Goal: Complete application form

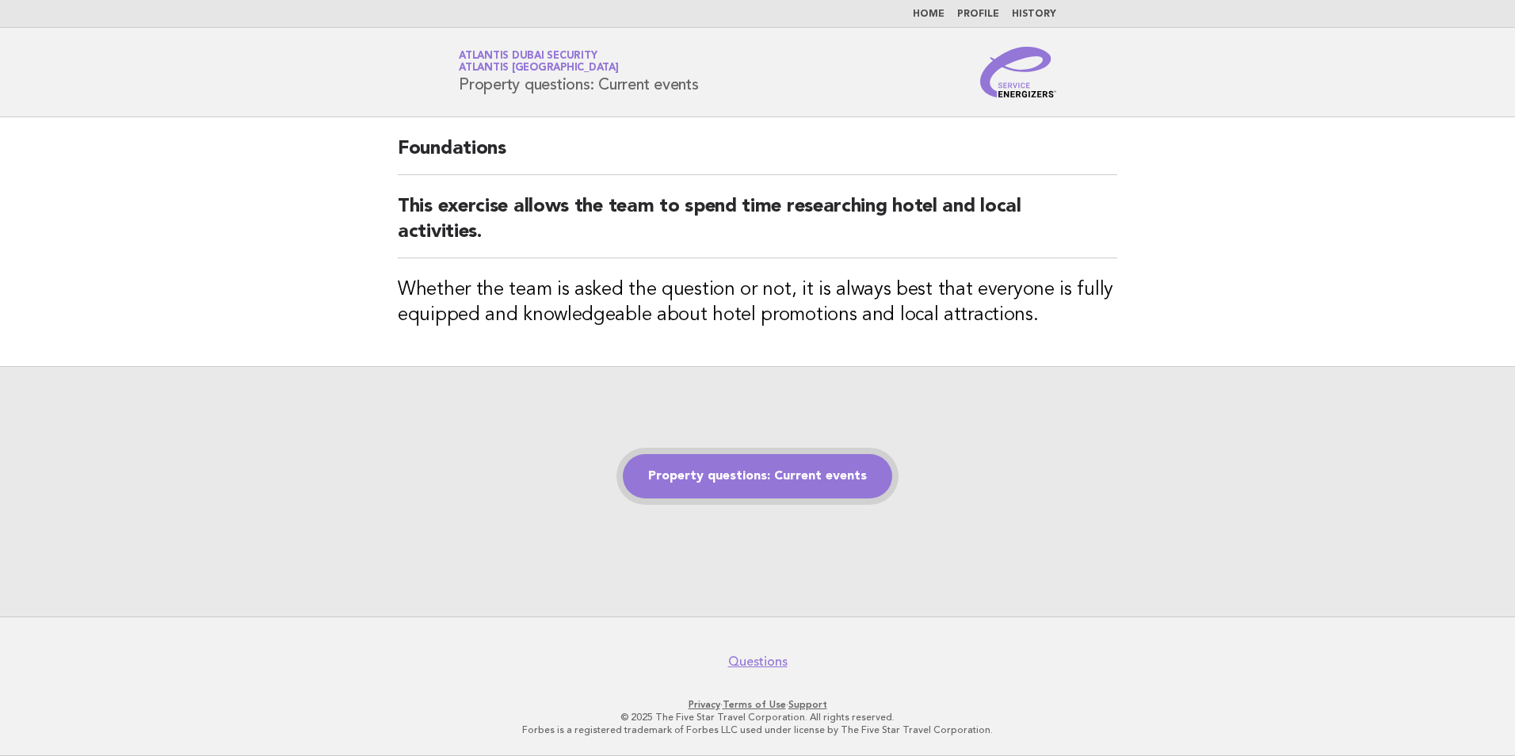
click at [750, 471] on link "Property questions: Current events" at bounding box center [757, 476] width 269 height 44
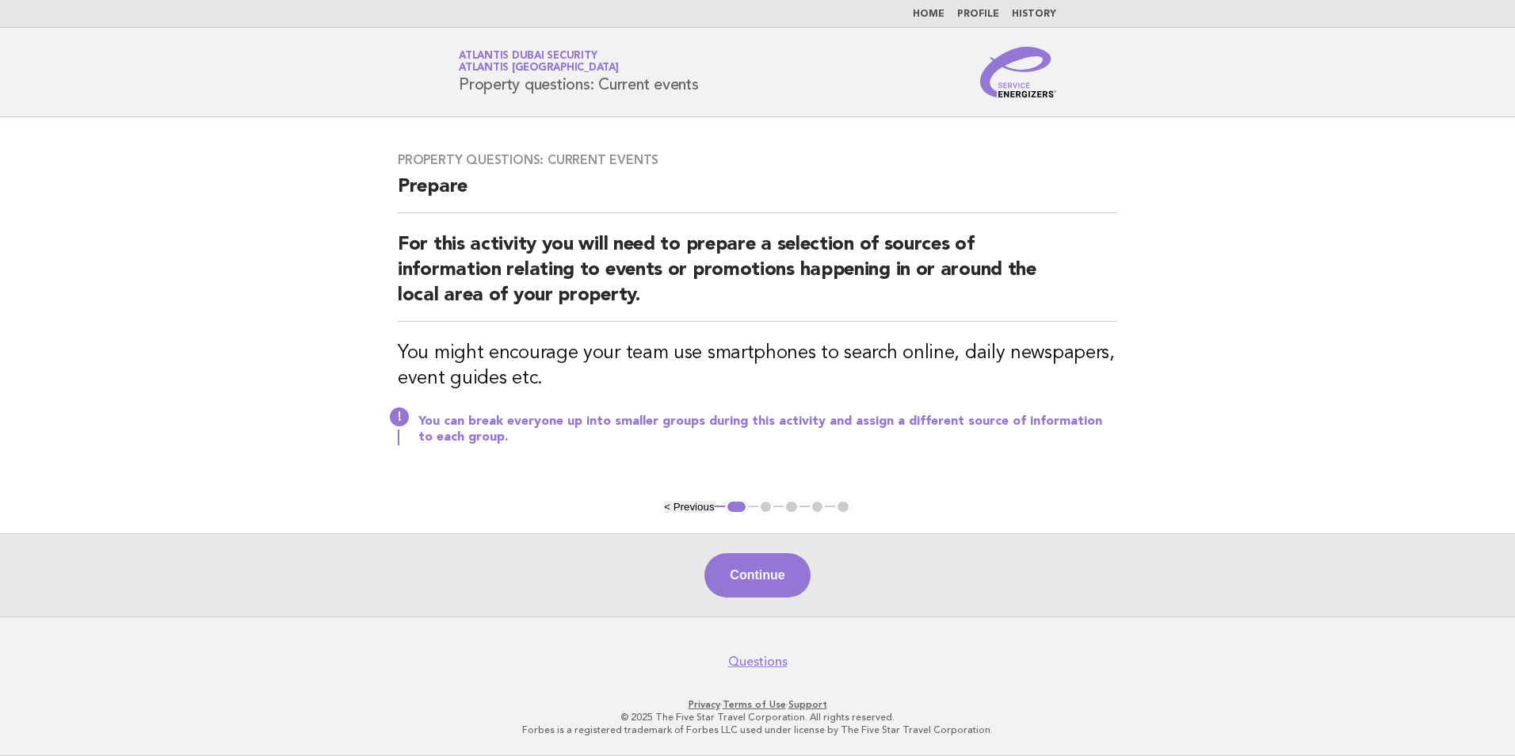
click at [775, 576] on button "Continue" at bounding box center [756, 575] width 105 height 44
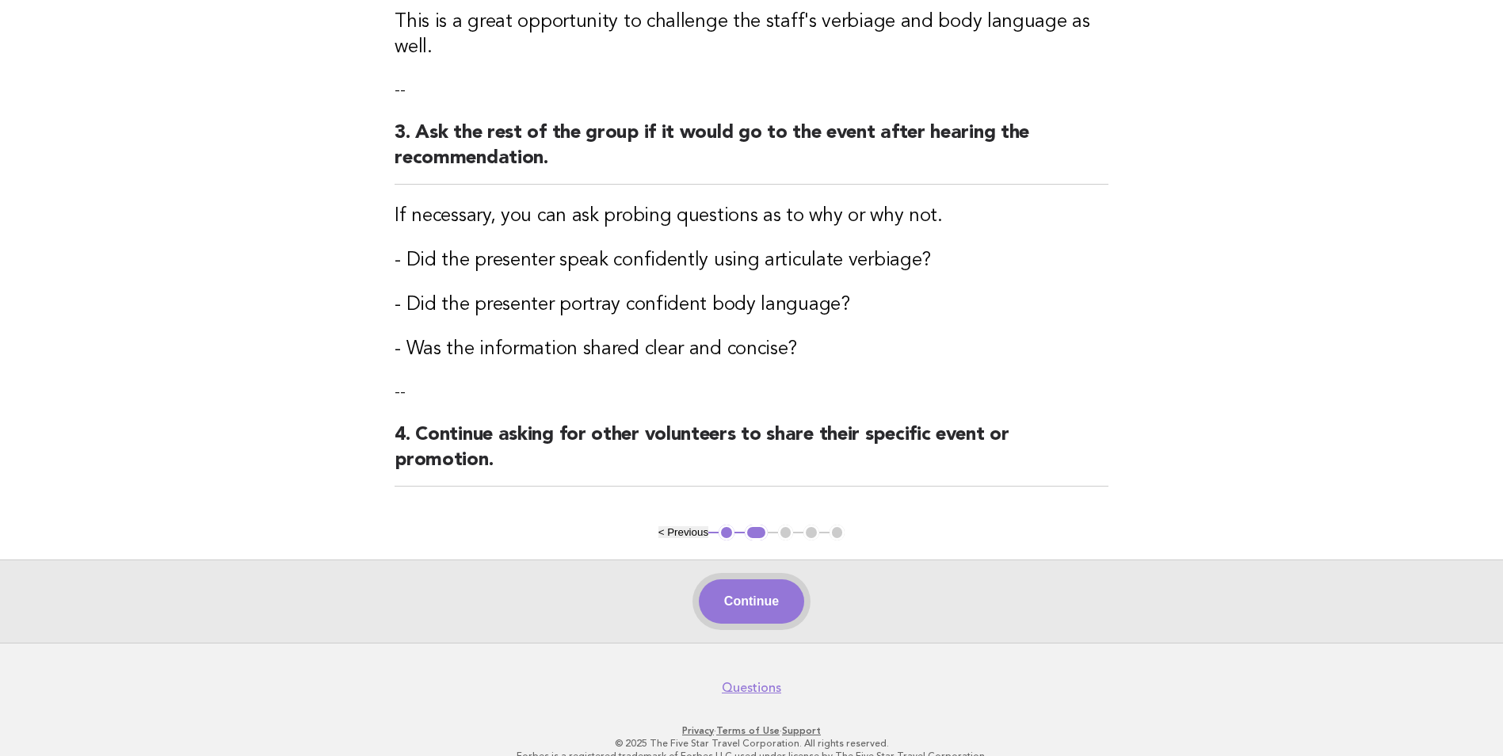
click at [755, 579] on button "Continue" at bounding box center [751, 601] width 105 height 44
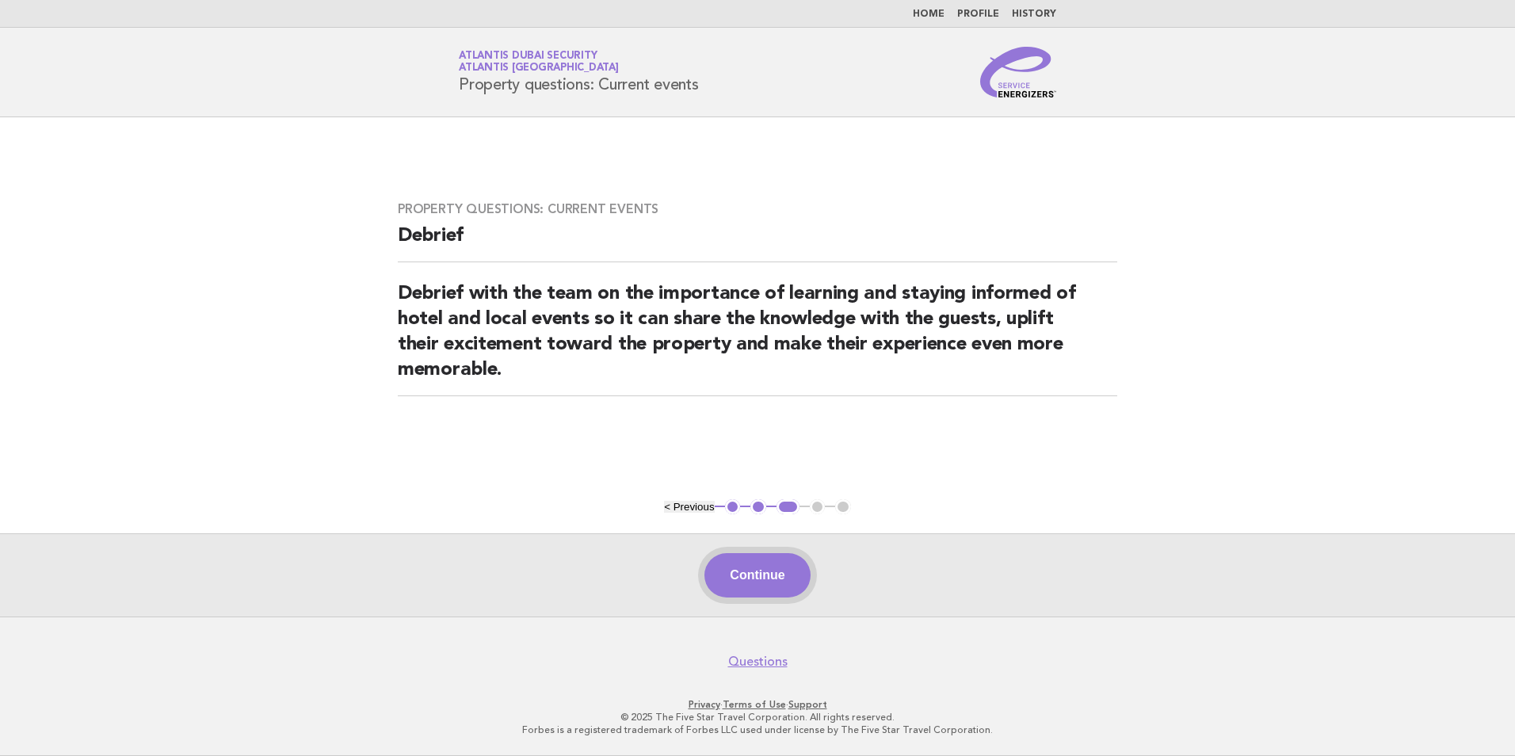
click at [773, 578] on button "Continue" at bounding box center [756, 575] width 105 height 44
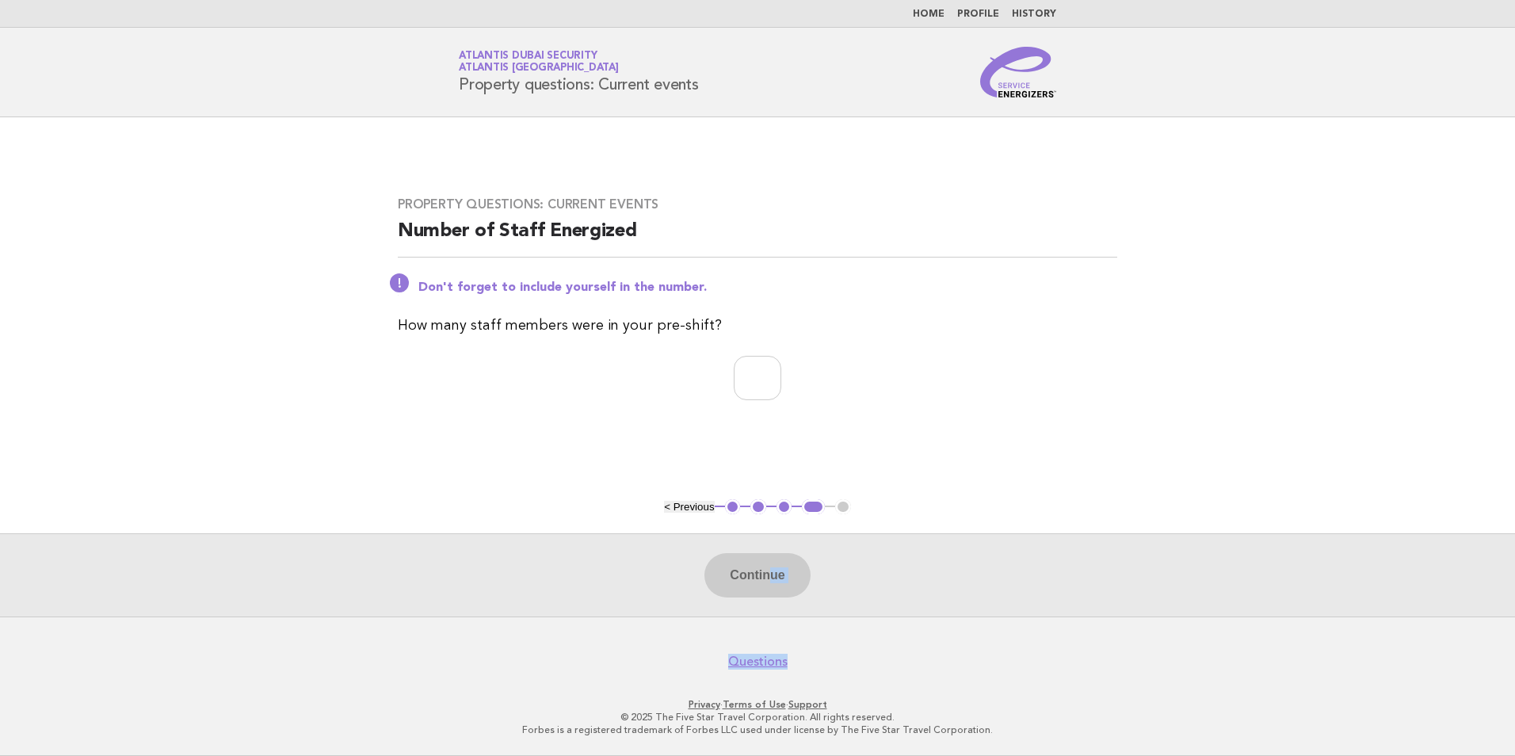
drag, startPoint x: 773, startPoint y: 578, endPoint x: 1214, endPoint y: 640, distance: 444.9
click at [1214, 640] on body "Home Profile History Service Energizers Atlantis Dubai Security Atlantis [GEOGR…" at bounding box center [757, 378] width 1515 height 756
click at [743, 366] on input "number" at bounding box center [758, 378] width 48 height 44
type input "*"
click at [758, 573] on button "Continue" at bounding box center [756, 575] width 105 height 44
